Goal: Task Accomplishment & Management: Use online tool/utility

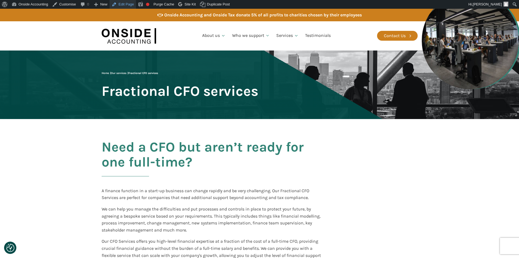
click at [129, 2] on link "Edit Page" at bounding box center [123, 4] width 26 height 9
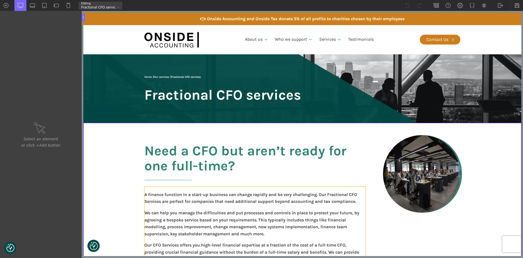
click at [206, 200] on p "A finance function in a start-up business can change rapidly and be very challe…" at bounding box center [254, 198] width 221 height 14
type input "text_block-6-52"
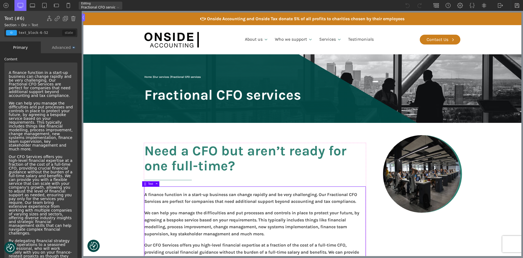
click at [50, 116] on p "We can help you manage the difficulties and put processes and controls in place…" at bounding box center [41, 126] width 64 height 50
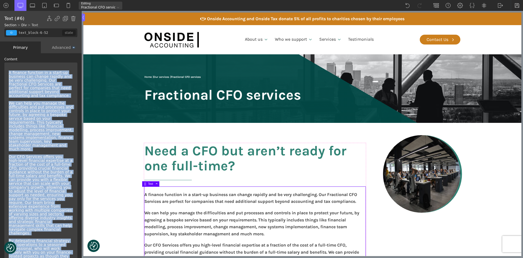
click at [50, 116] on p "We can help you manage the difficulties and put processes and controls in place…" at bounding box center [41, 126] width 64 height 50
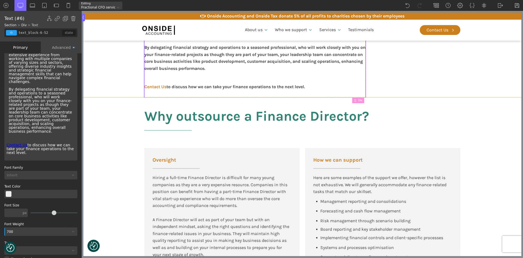
scroll to position [245, 0]
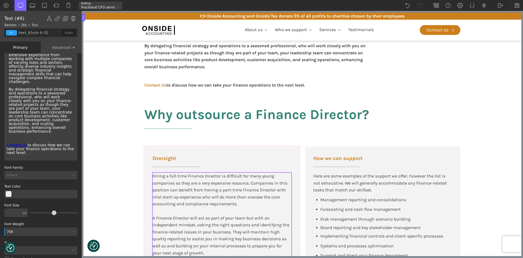
click at [186, 184] on div "Hiring a full-time Finance Director is difficult for many young companies as th…" at bounding box center [222, 189] width 139 height 35
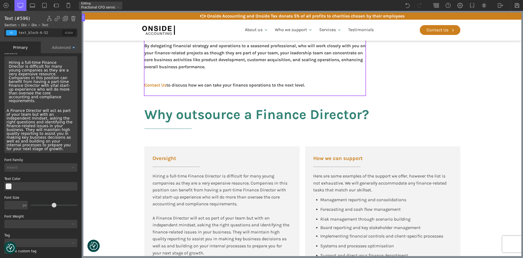
click at [172, 62] on p "By delegating financial strategy and operations to a seasoned professional, who…" at bounding box center [254, 56] width 221 height 28
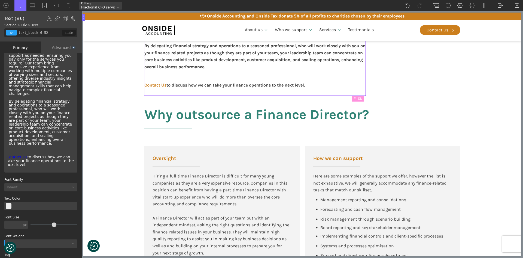
scroll to position [151, 0]
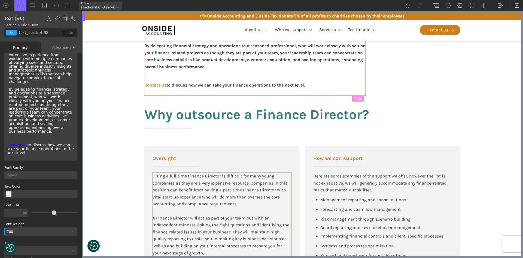
click at [165, 198] on div "Hiring a full-time Finance Director is difficult for many young companies as th…" at bounding box center [222, 189] width 139 height 35
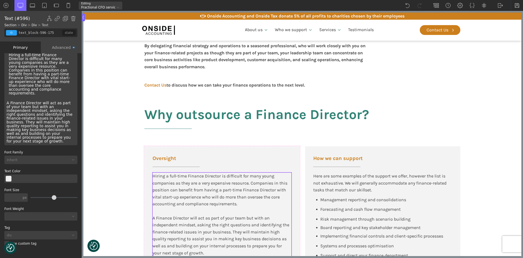
scroll to position [6, 0]
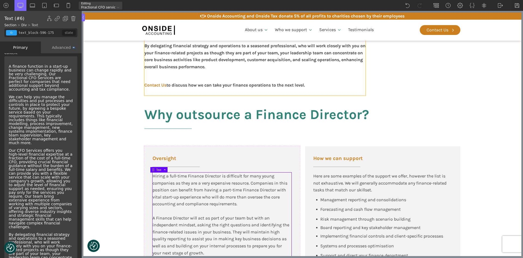
click at [180, 60] on p "By delegating financial strategy and operations to a seasoned professional, who…" at bounding box center [254, 56] width 221 height 28
type input "text_block-6-52"
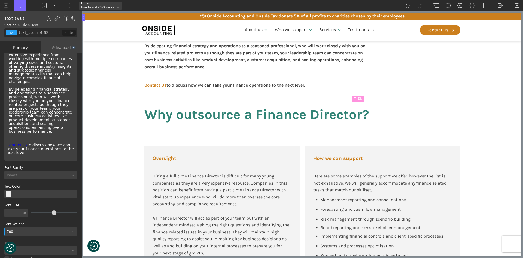
drag, startPoint x: 28, startPoint y: 216, endPoint x: 0, endPoint y: 215, distance: 28.1
click at [0, 215] on div "WP Grid Builder Stack Columns Vertically Page container (1200px) and below Less…" at bounding box center [41, 156] width 82 height 206
click at [15, 230] on div "700" at bounding box center [37, 231] width 66 height 3
click at [13, 237] on div "100" at bounding box center [40, 240] width 73 height 7
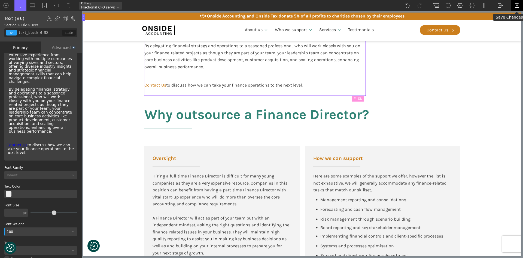
click at [516, 5] on img at bounding box center [517, 5] width 5 height 5
click at [499, 3] on img at bounding box center [500, 5] width 5 height 5
drag, startPoint x: 509, startPoint y: 22, endPoint x: 422, endPoint y: 19, distance: 87.3
click at [509, 22] on link "Frontend" at bounding box center [506, 23] width 23 height 9
